Goal: Find specific fact: Find specific fact

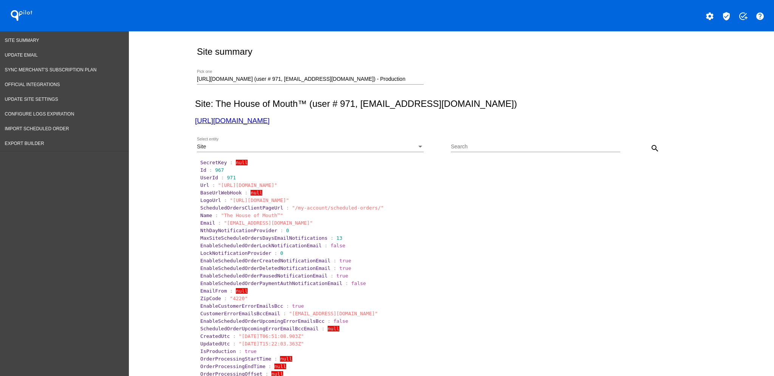
click at [195, 83] on div "[URL][DOMAIN_NAME] (user # 971, [EMAIL_ADDRESS][DOMAIN_NAME]) - Production Pick…" at bounding box center [450, 78] width 510 height 27
drag, startPoint x: 195, startPoint y: 81, endPoint x: 775, endPoint y: 105, distance: 580.3
click at [773, 105] on html "QPilot settings verified_user add_task help Site Summary Update Email Sync Merc…" at bounding box center [387, 188] width 774 height 376
type input "h"
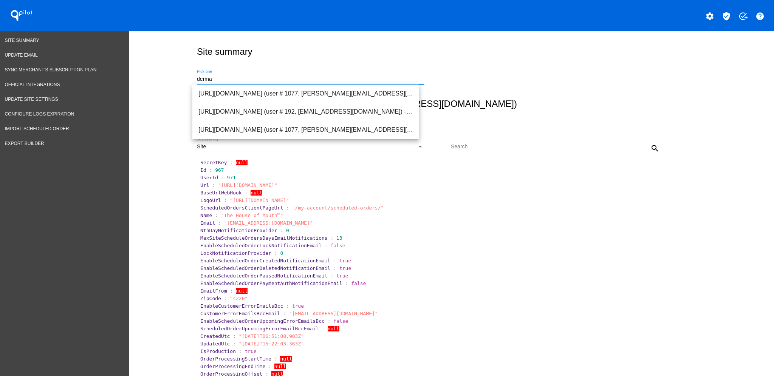
scroll to position [0, 0]
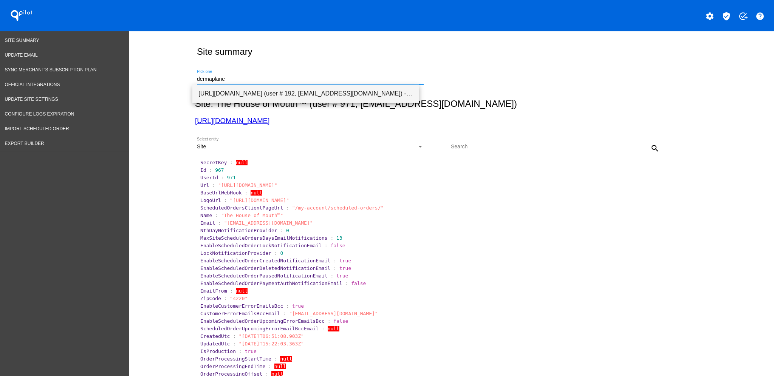
click at [402, 90] on span "[URL][DOMAIN_NAME] (user # 192, [EMAIL_ADDRESS][DOMAIN_NAME]) - Production" at bounding box center [305, 94] width 215 height 18
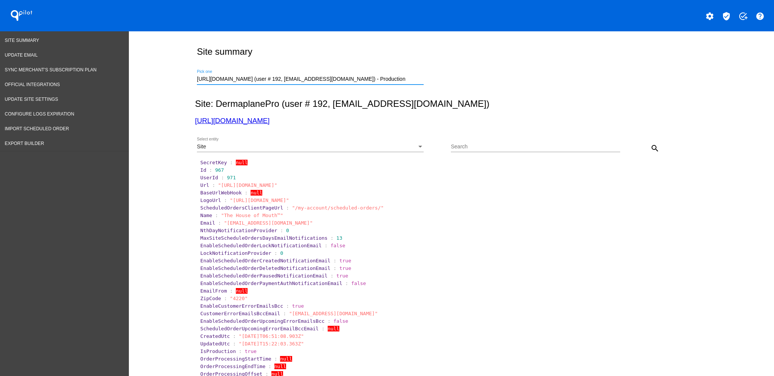
click at [371, 150] on div "Site" at bounding box center [307, 147] width 220 height 6
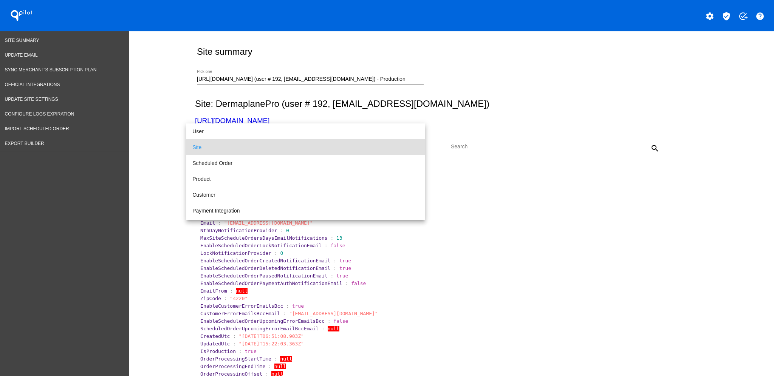
scroll to position [50, 0]
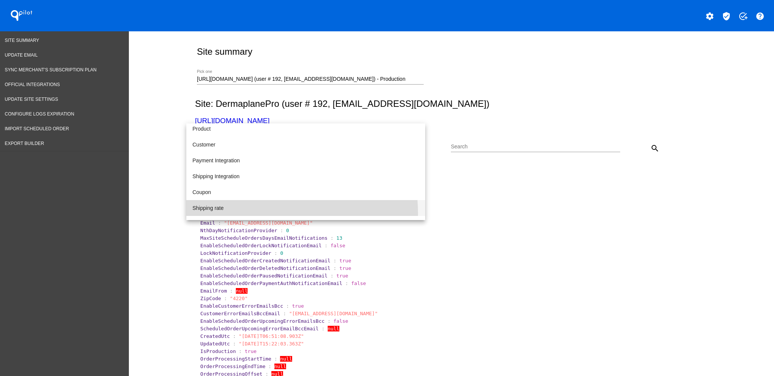
drag, startPoint x: 276, startPoint y: 210, endPoint x: 285, endPoint y: 204, distance: 10.9
click at [276, 210] on span "Shipping rate" at bounding box center [305, 208] width 227 height 16
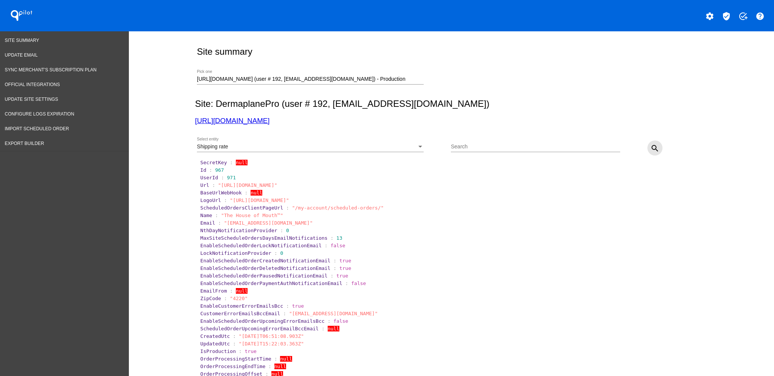
click at [654, 147] on mat-icon "search" at bounding box center [654, 148] width 9 height 9
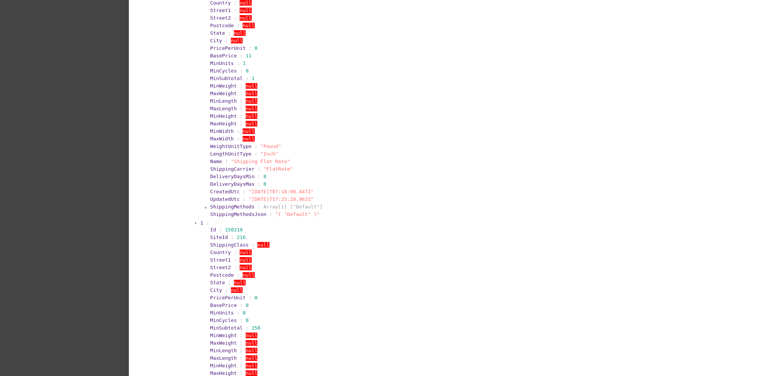
scroll to position [201, 0]
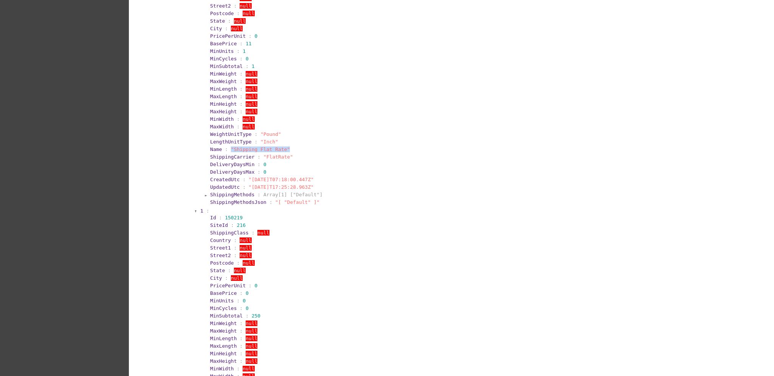
drag, startPoint x: 287, startPoint y: 148, endPoint x: 255, endPoint y: 134, distance: 35.0
click at [225, 147] on section "Name : "Shipping Flat Rate"" at bounding box center [456, 150] width 492 height 6
copy span ""Shipping Flat Rate""
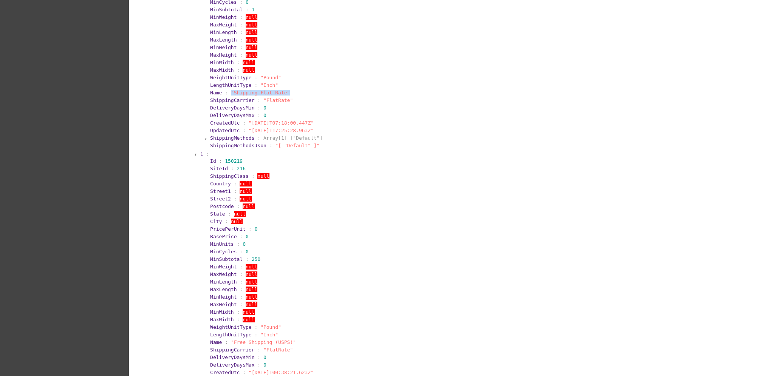
scroll to position [349, 0]
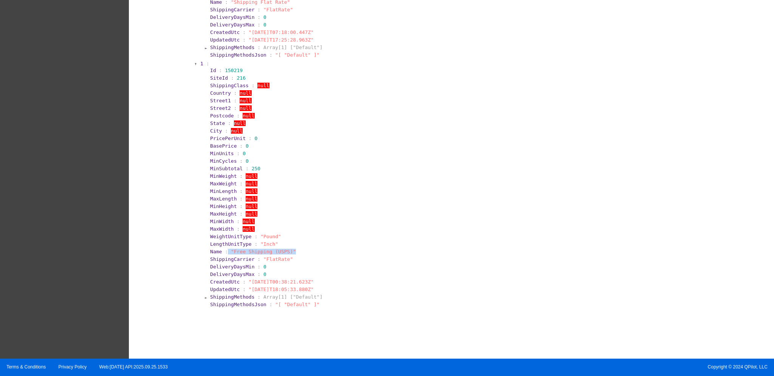
drag, startPoint x: 294, startPoint y: 248, endPoint x: 222, endPoint y: 248, distance: 71.0
click at [222, 249] on section "Name : "Free Shipping (USPS)"" at bounding box center [456, 252] width 492 height 6
copy section ""Free Shipping (USPS)""
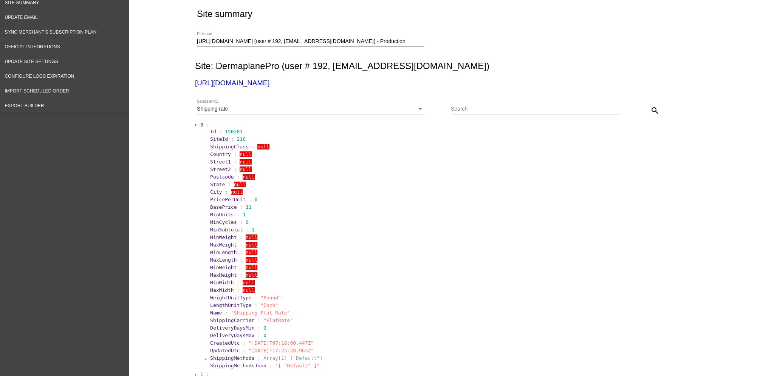
scroll to position [0, 0]
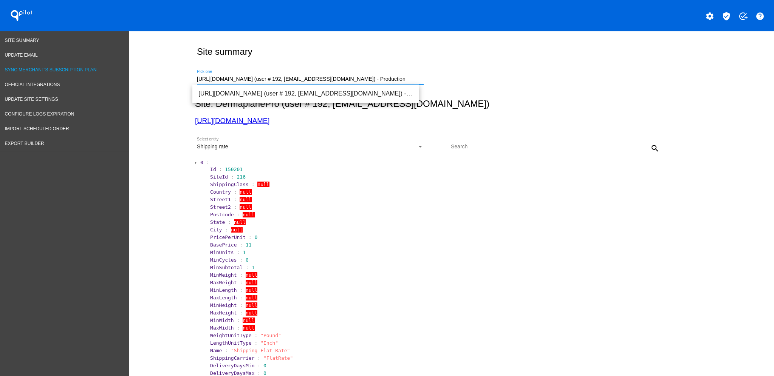
drag, startPoint x: 401, startPoint y: 79, endPoint x: 87, endPoint y: 71, distance: 314.4
click at [87, 71] on div "Site Summary Update Email Sync Merchant's Subscription Plan Official Integratio…" at bounding box center [387, 369] width 774 height 676
click at [236, 76] on div "dermaplane Pick one" at bounding box center [310, 77] width 227 height 15
drag, startPoint x: 236, startPoint y: 78, endPoint x: 153, endPoint y: 82, distance: 83.2
click at [153, 82] on div "Site summary dermaplane Pick one Site: DermaplanePro (user # 192, [EMAIL_ADDRES…" at bounding box center [451, 367] width 645 height 672
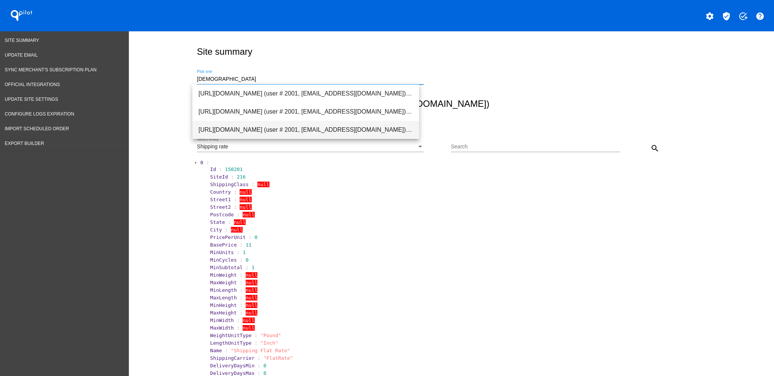
click at [267, 135] on span "[URL][DOMAIN_NAME] (user # 2001, [EMAIL_ADDRESS][DOMAIN_NAME]) - Production" at bounding box center [305, 130] width 215 height 18
type input "[URL][DOMAIN_NAME] (user # 2001, [EMAIL_ADDRESS][DOMAIN_NAME]) - Production"
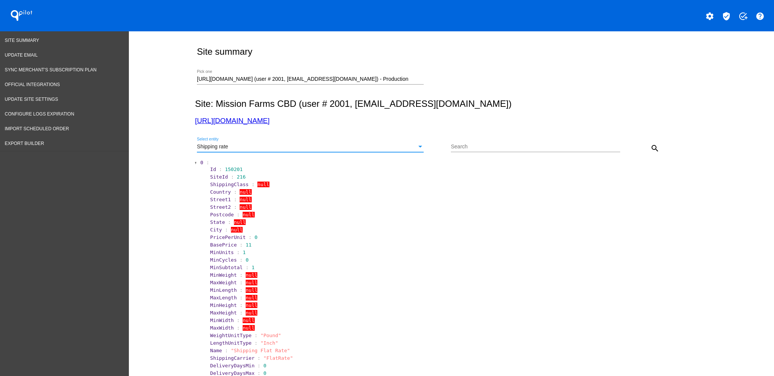
click at [350, 148] on div "Shipping rate" at bounding box center [307, 147] width 220 height 6
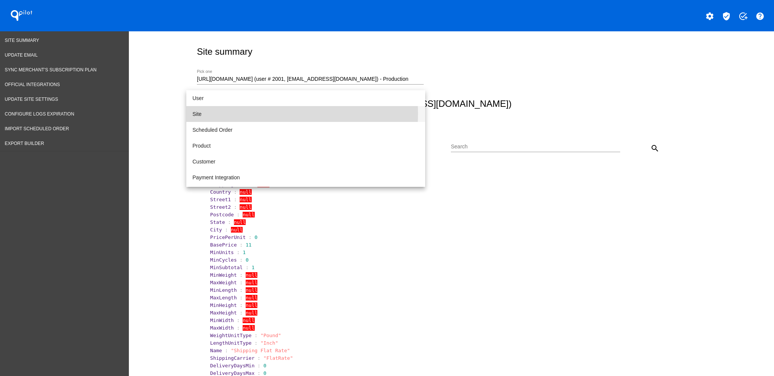
click at [245, 114] on span "Site" at bounding box center [305, 114] width 227 height 16
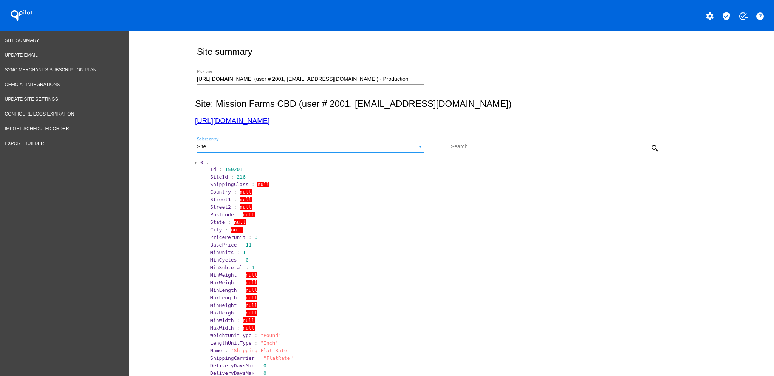
click at [653, 151] on mat-icon "search" at bounding box center [654, 148] width 9 height 9
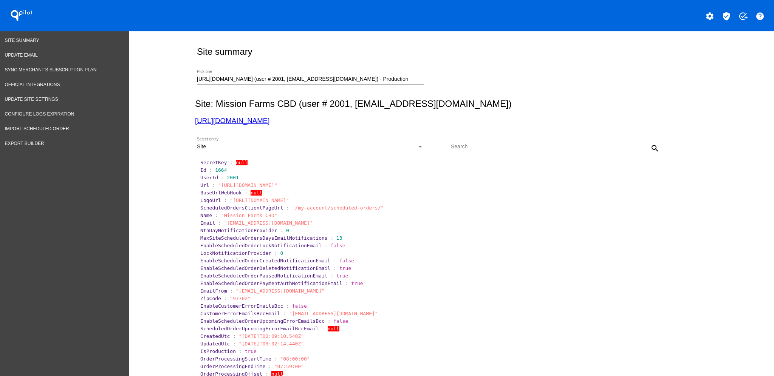
drag, startPoint x: 273, startPoint y: 126, endPoint x: 260, endPoint y: 121, distance: 14.2
drag, startPoint x: 207, startPoint y: 172, endPoint x: 260, endPoint y: 130, distance: 67.7
click at [225, 170] on section "Id : 1664" at bounding box center [451, 170] width 503 height 6
copy section "1664"
